Goal: Navigation & Orientation: Find specific page/section

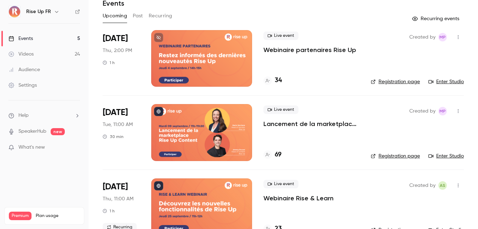
scroll to position [35, 0]
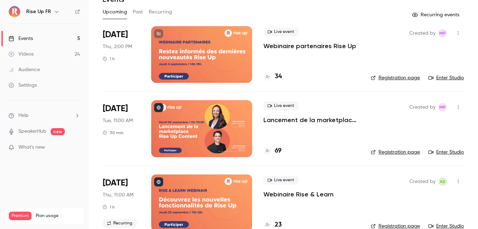
click at [396, 77] on link "Registration page" at bounding box center [395, 77] width 49 height 7
click at [279, 76] on h4 "34" at bounding box center [278, 77] width 7 height 10
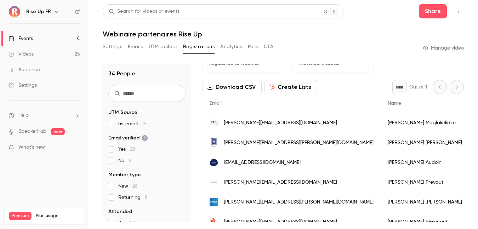
scroll to position [17, 0]
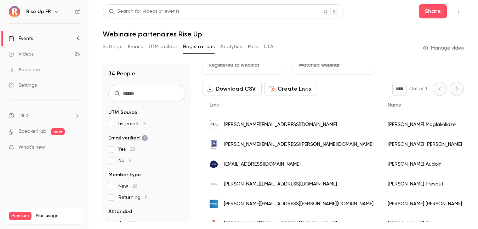
click at [246, 88] on button "Download CSV" at bounding box center [232, 89] width 59 height 14
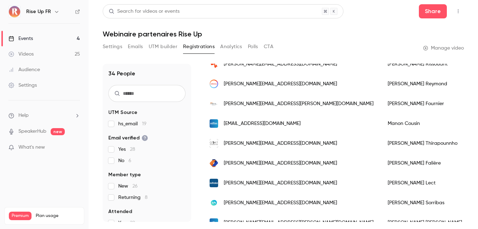
scroll to position [175, 0]
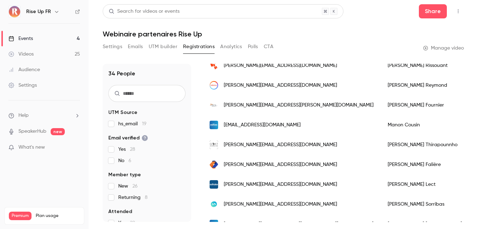
click at [237, 13] on div "Search for videos or events" at bounding box center [223, 11] width 241 height 14
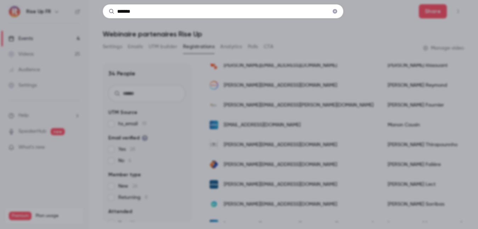
type input "*******"
click at [286, 41] on div "*******" at bounding box center [239, 114] width 478 height 229
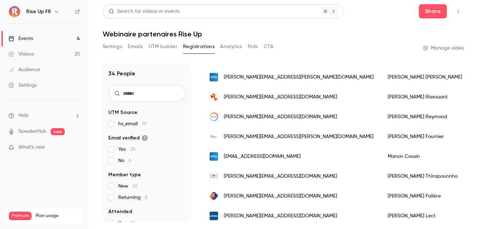
scroll to position [144, 0]
click at [219, 28] on header "Search for videos or events Share Webinaire partenaires Rise Up" at bounding box center [283, 21] width 361 height 34
click at [112, 46] on button "Settings" at bounding box center [112, 46] width 19 height 11
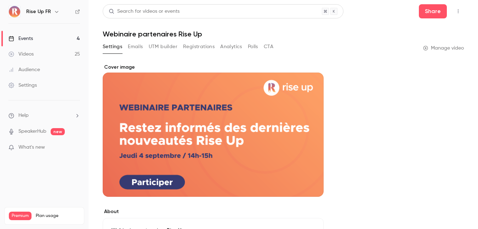
click at [55, 12] on icon "button" at bounding box center [57, 12] width 6 height 6
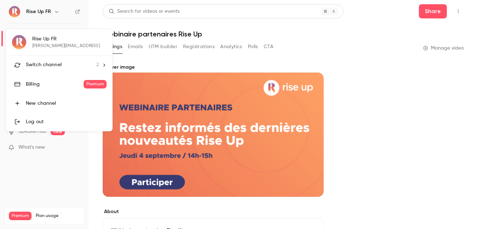
click at [140, 31] on div at bounding box center [239, 114] width 478 height 229
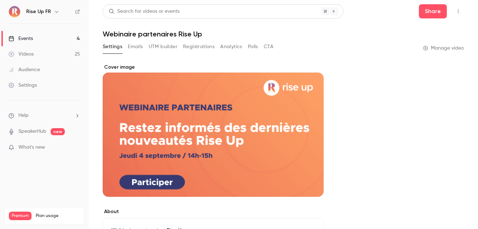
click at [41, 39] on link "Events 4" at bounding box center [44, 39] width 89 height 16
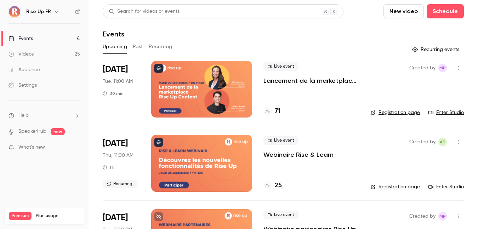
click at [140, 43] on button "Past" at bounding box center [138, 46] width 10 height 11
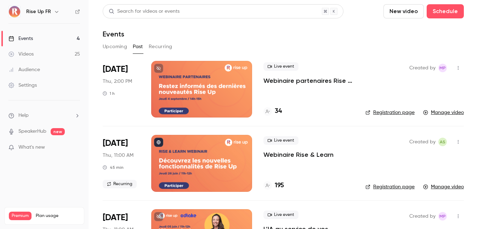
click at [442, 113] on link "Manage video" at bounding box center [444, 112] width 41 height 7
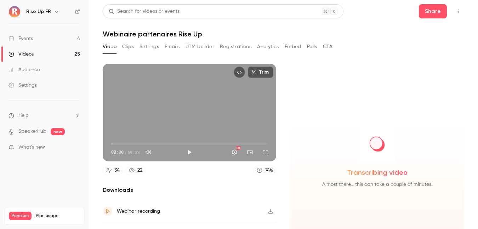
scroll to position [39, 0]
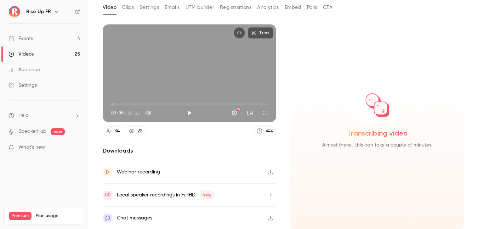
click at [272, 172] on icon "button" at bounding box center [271, 172] width 6 height 5
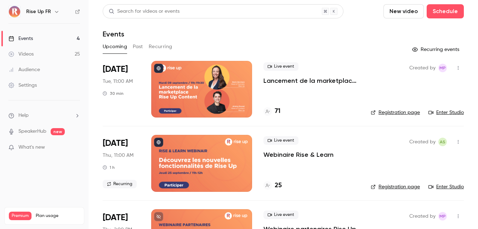
click at [136, 47] on button "Past" at bounding box center [138, 46] width 10 height 11
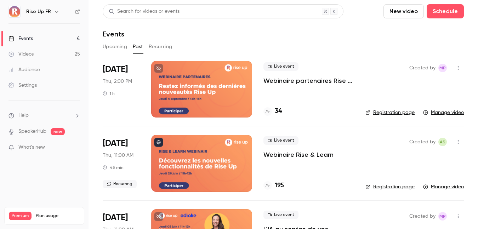
click at [110, 45] on button "Upcoming" at bounding box center [115, 46] width 24 height 11
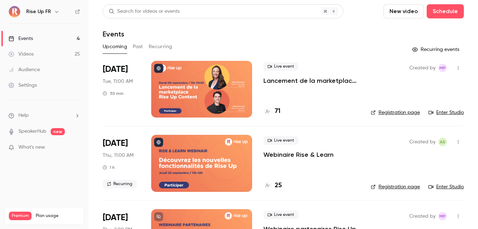
click at [396, 111] on link "Registration page" at bounding box center [395, 112] width 49 height 7
click at [455, 112] on link "Enter Studio" at bounding box center [446, 112] width 35 height 7
